Goal: Navigation & Orientation: Go to known website

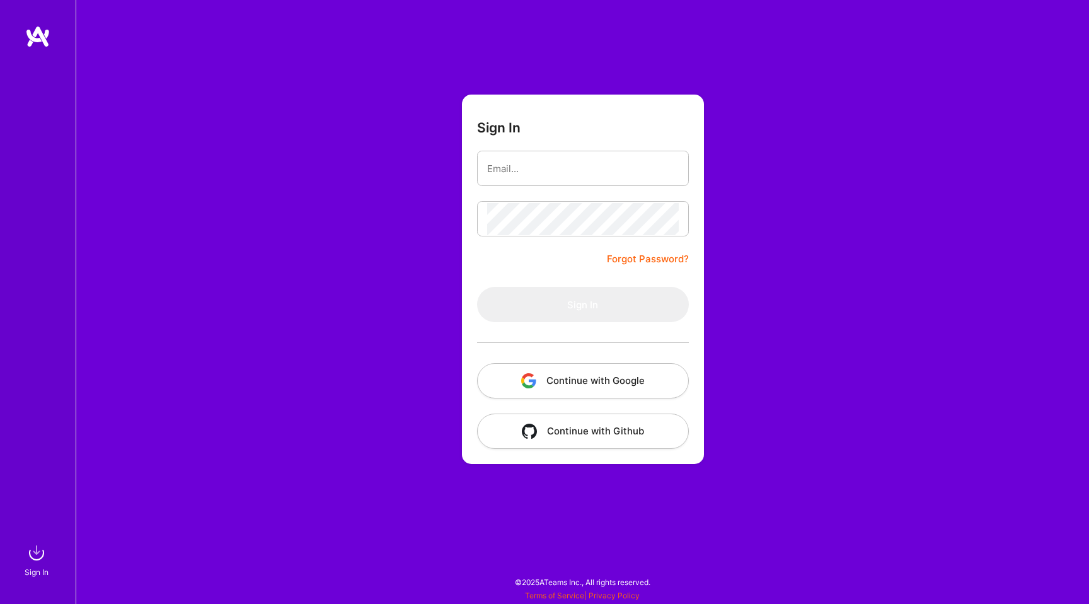
click at [553, 390] on button "Continue with Google" at bounding box center [583, 380] width 212 height 35
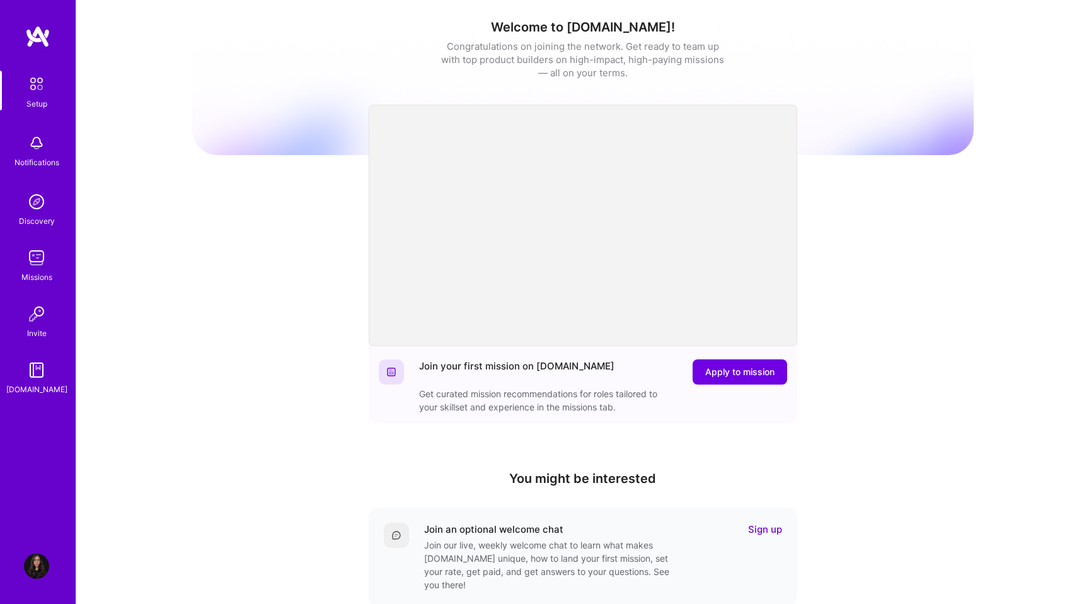
click at [40, 35] on img at bounding box center [37, 36] width 25 height 23
